Goal: Transaction & Acquisition: Purchase product/service

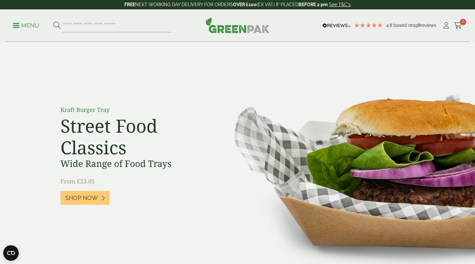
click at [22, 25] on p "Menu" at bounding box center [26, 26] width 26 height 8
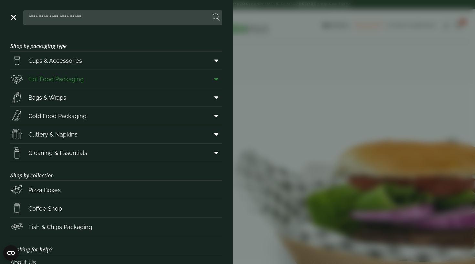
click at [189, 79] on link "Hot Food Packaging" at bounding box center [116, 79] width 212 height 18
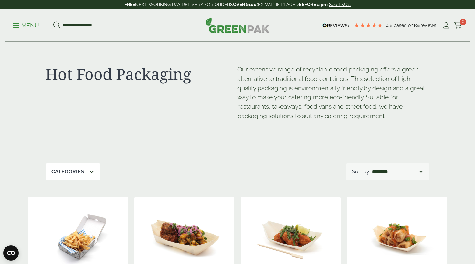
click at [16, 26] on p "Menu" at bounding box center [26, 26] width 26 height 8
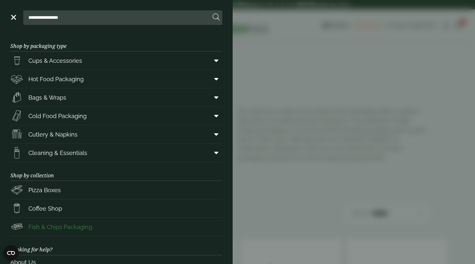
click at [45, 225] on span "Fish & Chips Packaging" at bounding box center [60, 226] width 64 height 9
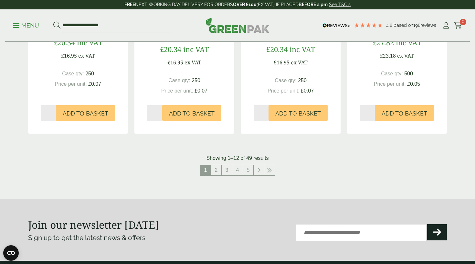
scroll to position [667, 0]
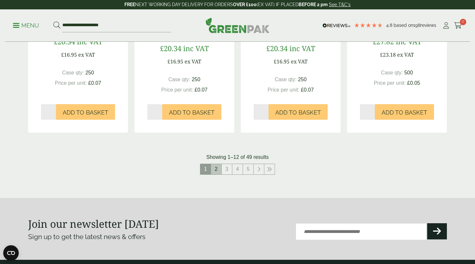
click at [213, 168] on link "2" at bounding box center [216, 169] width 10 height 10
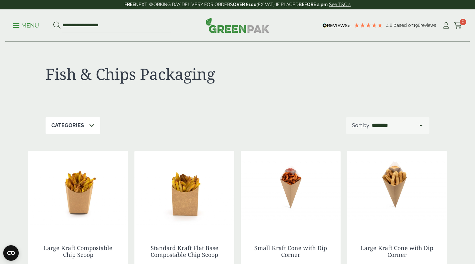
scroll to position [46, 0]
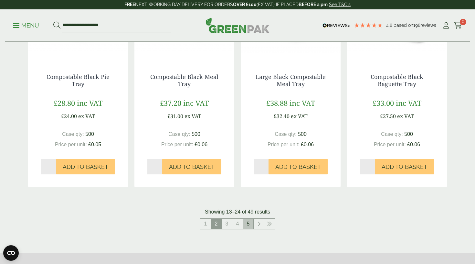
click at [246, 222] on link "5" at bounding box center [248, 223] width 10 height 10
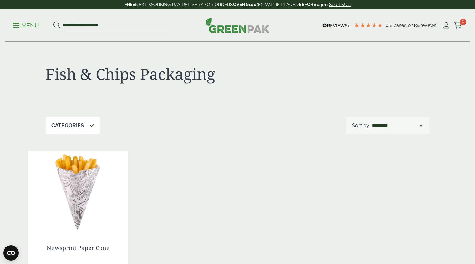
click at [19, 27] on link "Menu" at bounding box center [26, 25] width 26 height 6
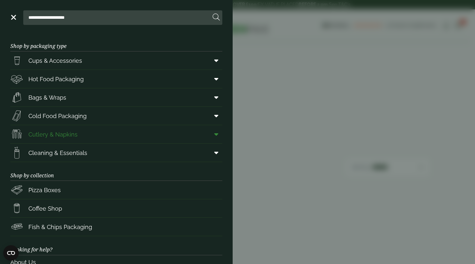
click at [107, 134] on link "Cutlery & Napkins" at bounding box center [116, 134] width 212 height 18
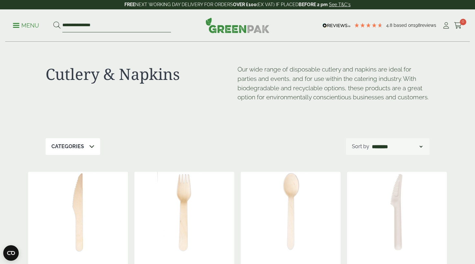
click at [136, 29] on input "**********" at bounding box center [116, 26] width 109 height 14
type input "*"
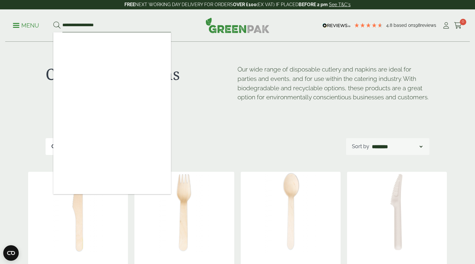
type input "**********"
click at [57, 25] on button at bounding box center [56, 25] width 7 height 8
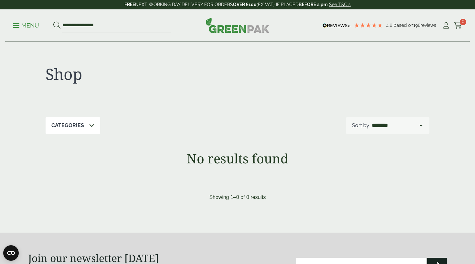
drag, startPoint x: 82, startPoint y: 25, endPoint x: 70, endPoint y: 24, distance: 12.0
click at [70, 24] on input "**********" at bounding box center [116, 26] width 109 height 14
click at [72, 24] on input "**********" at bounding box center [116, 26] width 109 height 14
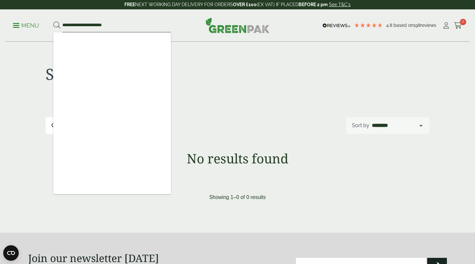
click at [92, 25] on input "**********" at bounding box center [116, 26] width 109 height 14
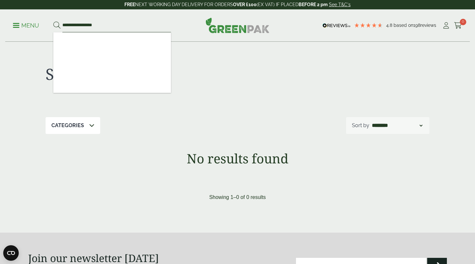
type input "**********"
click at [57, 25] on button at bounding box center [56, 25] width 7 height 8
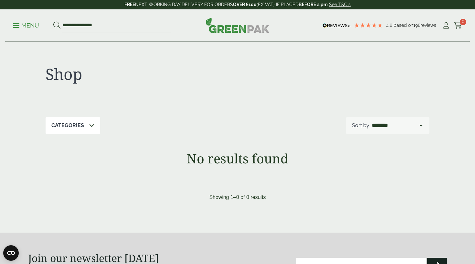
click at [17, 25] on span at bounding box center [16, 25] width 6 height 1
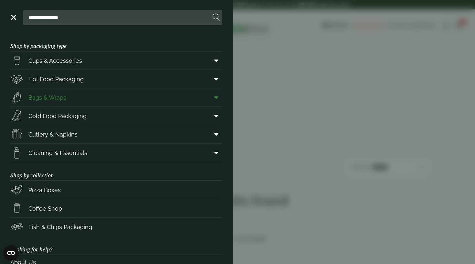
click at [69, 96] on link "Bags & Wraps" at bounding box center [116, 97] width 212 height 18
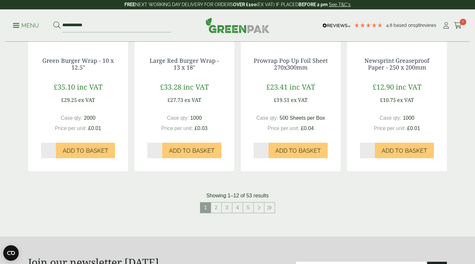
scroll to position [639, 0]
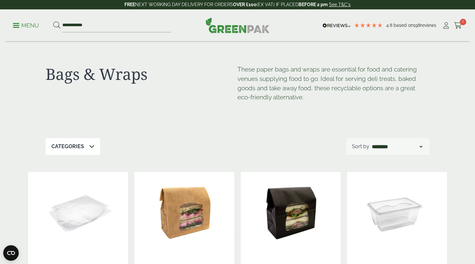
click at [16, 27] on link "Menu" at bounding box center [26, 25] width 26 height 6
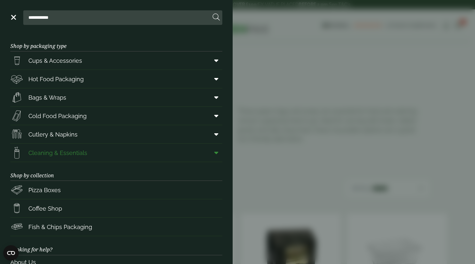
scroll to position [1, 0]
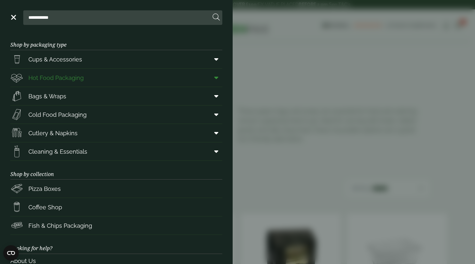
click at [216, 77] on icon at bounding box center [216, 77] width 4 height 6
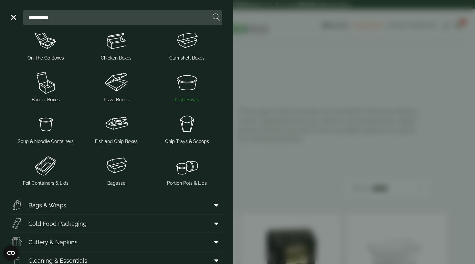
scroll to position [107, 0]
click at [118, 164] on img at bounding box center [117, 164] width 66 height 26
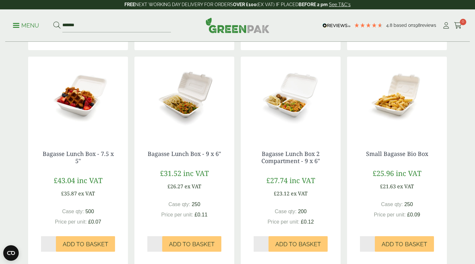
scroll to position [342, 0]
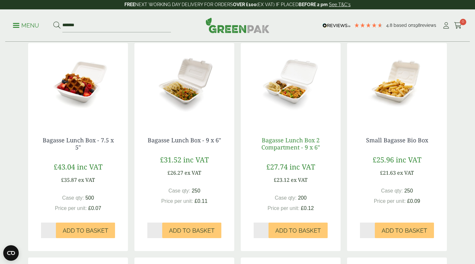
click at [299, 141] on link "Bagasse Lunch Box 2 Compartment - 9 x 6"" at bounding box center [290, 143] width 58 height 15
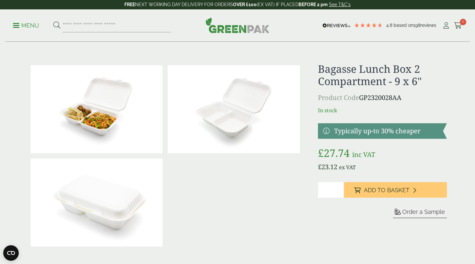
click at [232, 119] on img at bounding box center [234, 109] width 132 height 88
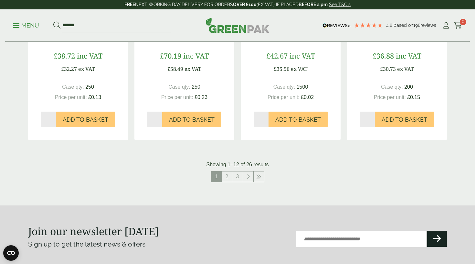
scroll to position [664, 0]
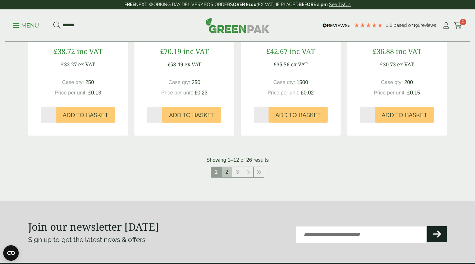
click at [226, 169] on link "2" at bounding box center [227, 172] width 10 height 10
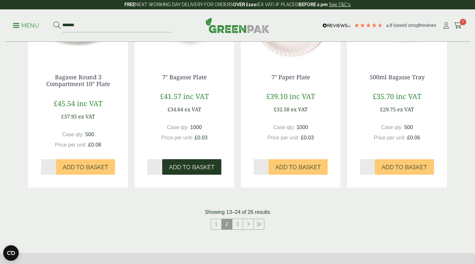
scroll to position [620, 0]
click at [236, 222] on link "3" at bounding box center [237, 223] width 10 height 10
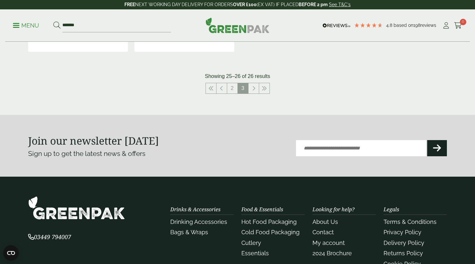
scroll to position [308, 0]
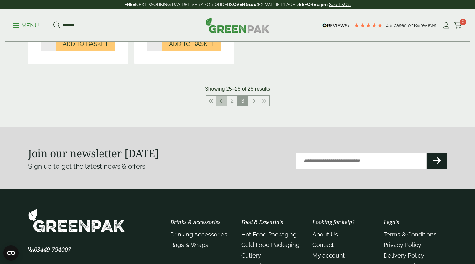
click at [218, 100] on link at bounding box center [221, 101] width 10 height 10
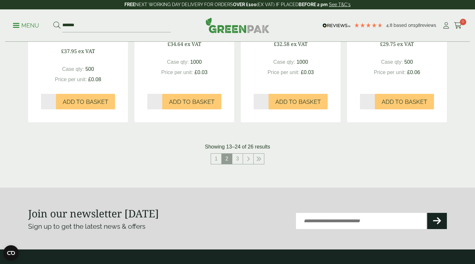
scroll to position [693, 0]
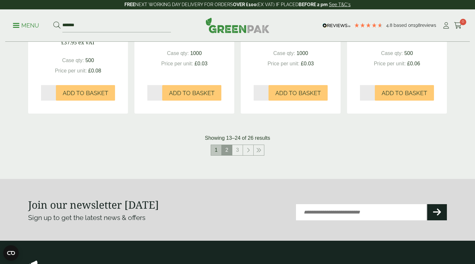
click at [217, 149] on link "1" at bounding box center [216, 150] width 10 height 10
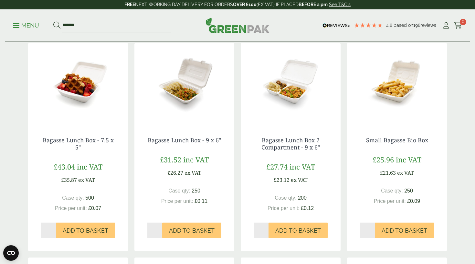
scroll to position [343, 0]
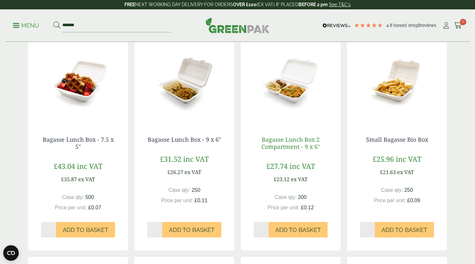
click at [292, 142] on link "Bagasse Lunch Box 2 Compartment - 9 x 6"" at bounding box center [290, 142] width 58 height 15
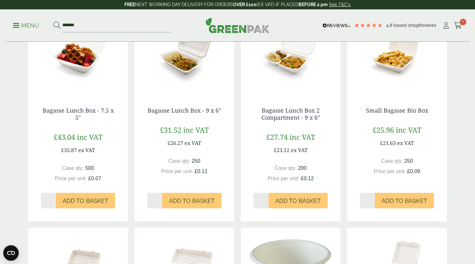
scroll to position [414, 0]
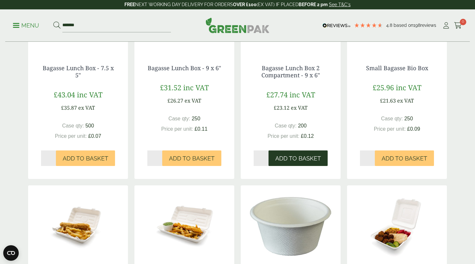
click at [297, 155] on span "Add to Basket" at bounding box center [298, 158] width 46 height 7
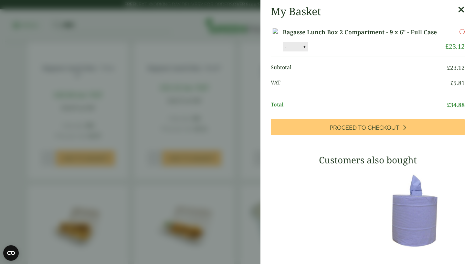
click at [459, 10] on icon at bounding box center [461, 9] width 7 height 9
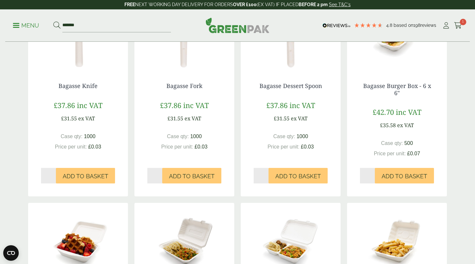
scroll to position [181, 0]
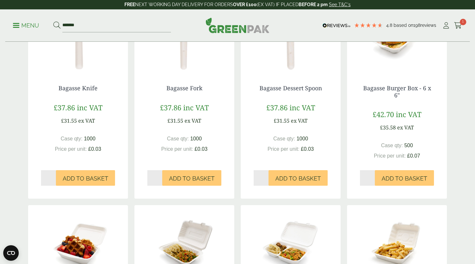
click at [18, 24] on p "Menu" at bounding box center [26, 26] width 26 height 8
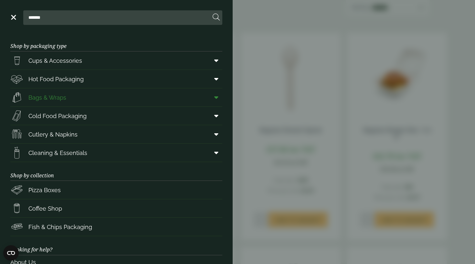
click at [214, 98] on icon at bounding box center [216, 97] width 4 height 6
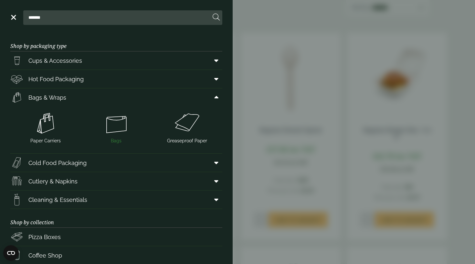
click at [121, 130] on img at bounding box center [117, 123] width 66 height 26
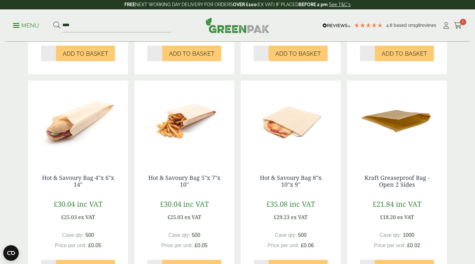
scroll to position [264, 0]
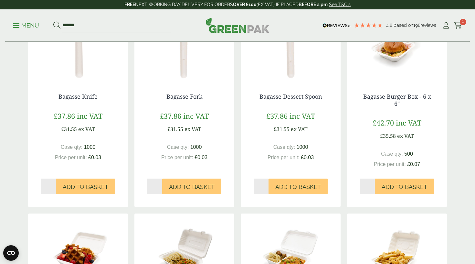
click at [16, 27] on link "Menu" at bounding box center [26, 25] width 26 height 6
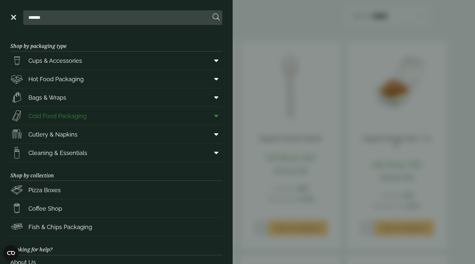
click at [216, 116] on icon at bounding box center [216, 115] width 4 height 6
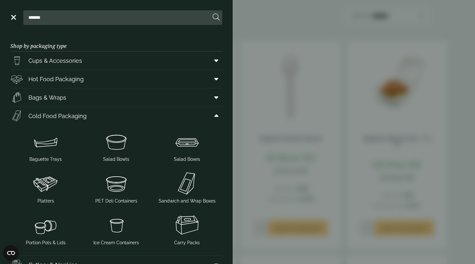
click at [136, 25] on header "Close *******" at bounding box center [116, 16] width 233 height 33
click at [87, 16] on input "*******" at bounding box center [118, 18] width 185 height 14
type input "*"
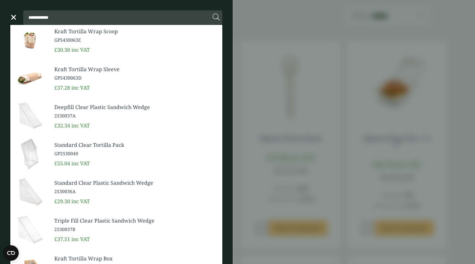
type input "**********"
click at [216, 17] on button at bounding box center [216, 17] width 7 height 8
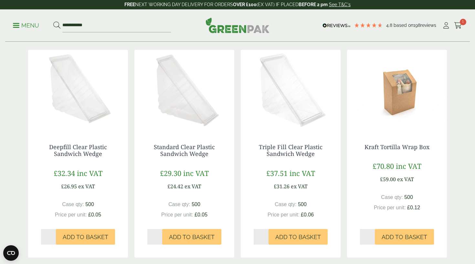
scroll to position [101, 0]
click at [394, 150] on div "Kraft Tortilla Wrap Box £70.80 inc VAT £59.00 ex VAT Case qty: 500 Price per un…" at bounding box center [397, 190] width 100 height 120
click at [394, 146] on link "Kraft Tortilla Wrap Box" at bounding box center [396, 146] width 65 height 8
